Goal: Find contact information: Find contact information

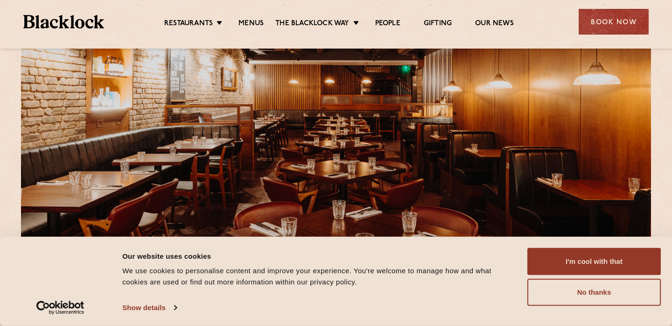
scroll to position [88, 0]
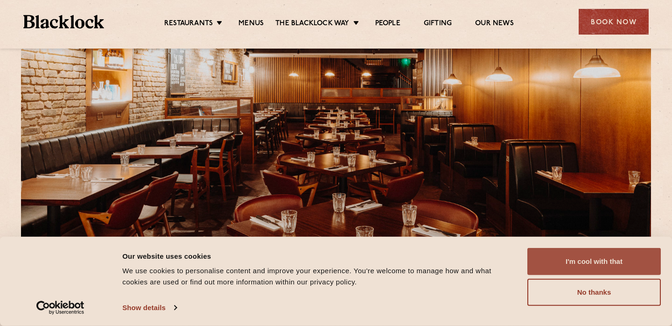
click at [563, 254] on button "I'm cool with that" at bounding box center [593, 261] width 133 height 27
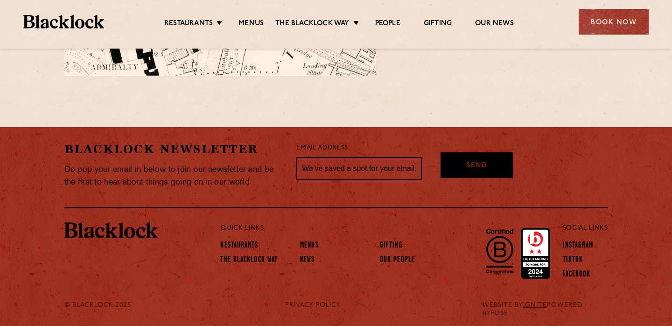
scroll to position [0, 0]
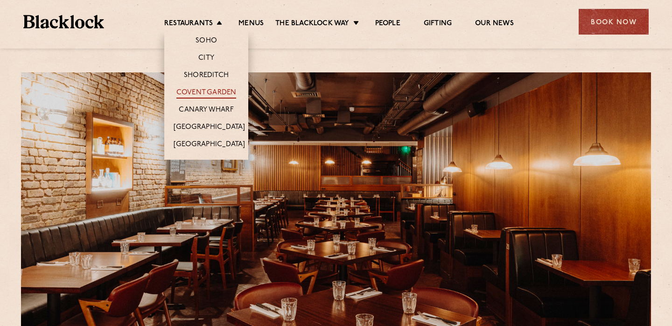
click at [219, 91] on link "Covent Garden" at bounding box center [206, 93] width 60 height 10
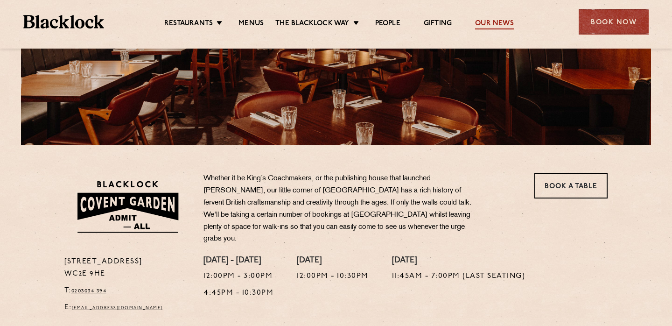
scroll to position [790, 0]
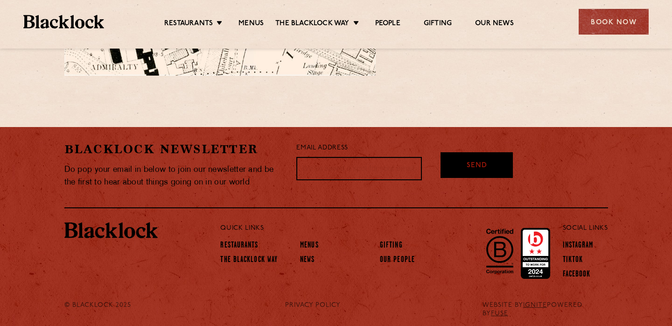
click at [347, 168] on input "text" at bounding box center [359, 168] width 126 height 23
type input "[PERSON_NAME][EMAIL_ADDRESS][PERSON_NAME][DOMAIN_NAME]"
click at [388, 185] on div "[PERSON_NAME] Newsletter Do pop your email in below to join our newsletter and …" at bounding box center [336, 168] width 544 height 82
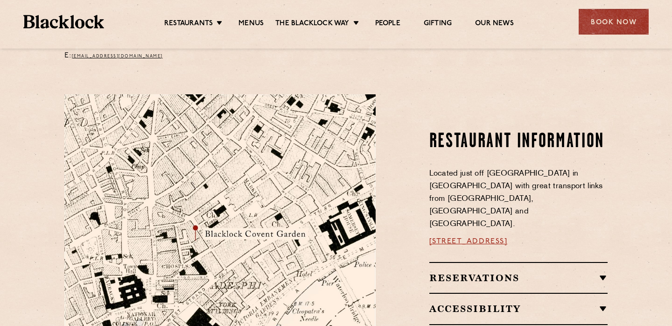
scroll to position [0, 0]
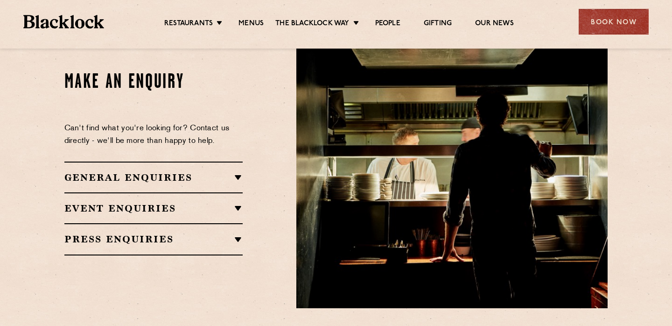
scroll to position [927, 0]
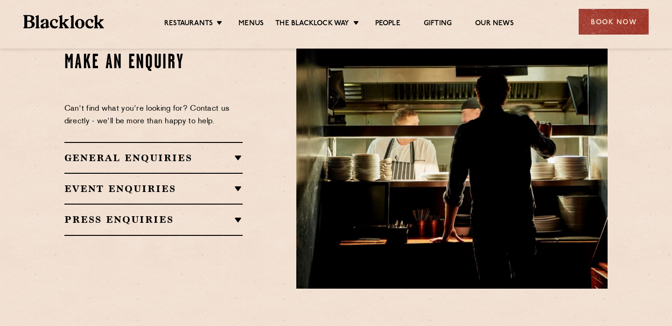
click at [222, 152] on h2 "General Enquiries" at bounding box center [153, 157] width 179 height 11
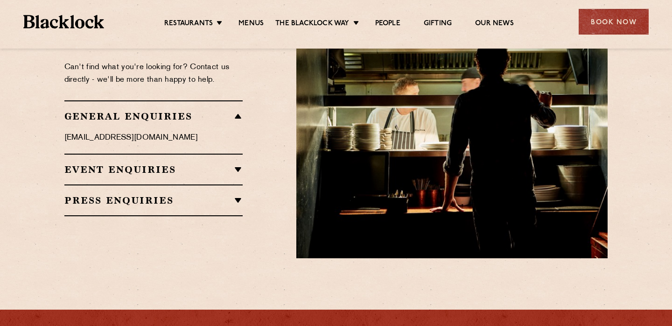
scroll to position [959, 0]
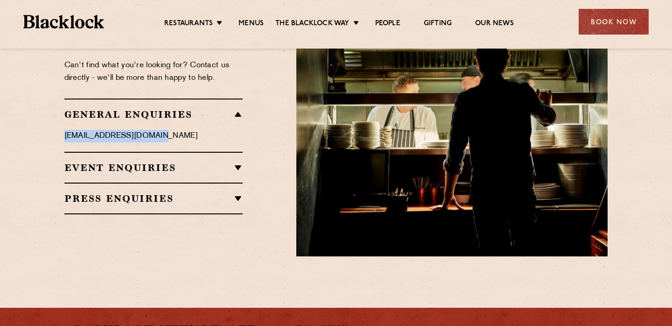
drag, startPoint x: 155, startPoint y: 133, endPoint x: 61, endPoint y: 135, distance: 93.8
click at [61, 135] on div "Make an Enquiry Can't find what you're looking for? Contact us directly - we'll…" at bounding box center [173, 111] width 232 height 290
copy p "[EMAIL_ADDRESS][DOMAIN_NAME]"
drag, startPoint x: 110, startPoint y: 133, endPoint x: 158, endPoint y: 0, distance: 141.9
